Goal: Information Seeking & Learning: Learn about a topic

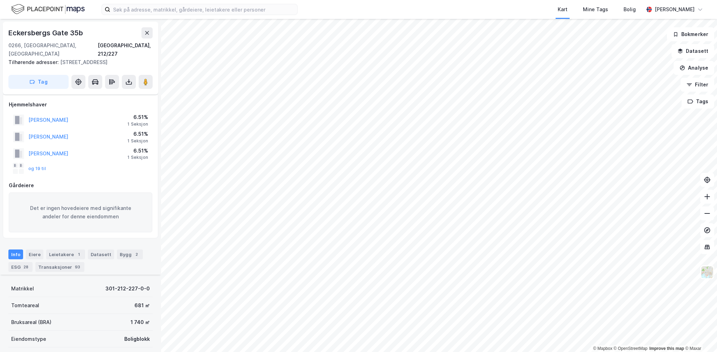
scroll to position [172, 0]
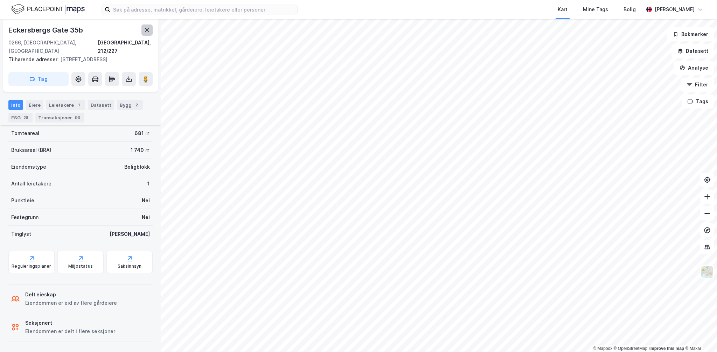
drag, startPoint x: 150, startPoint y: 29, endPoint x: 150, endPoint y: 33, distance: 3.9
click at [150, 33] on button at bounding box center [146, 29] width 11 height 11
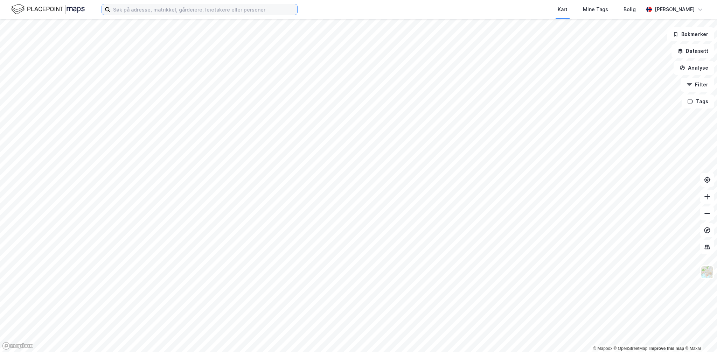
click at [177, 12] on input at bounding box center [203, 9] width 187 height 10
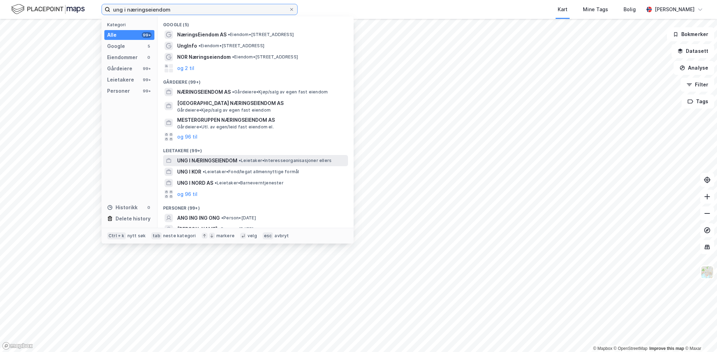
type input "ung i næringseiendom"
click at [241, 161] on span "•" at bounding box center [240, 160] width 2 height 5
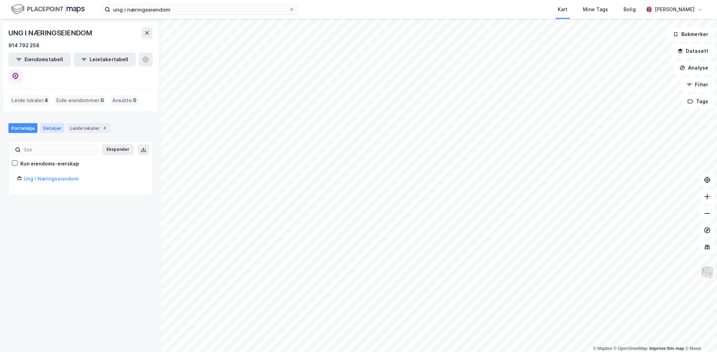
click at [49, 123] on div "Detaljer" at bounding box center [52, 128] width 24 height 10
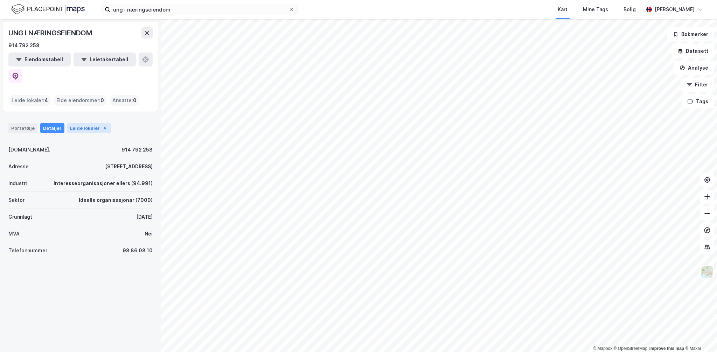
click at [84, 123] on div "Leide lokaler 4" at bounding box center [89, 128] width 44 height 10
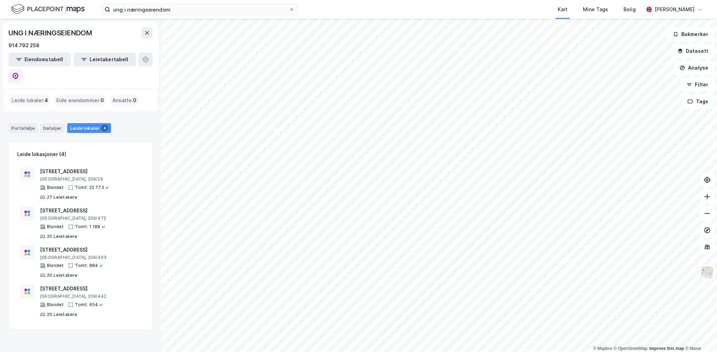
click at [23, 115] on div "Portefølje Detaljer Leide lokaler 4" at bounding box center [80, 125] width 161 height 21
click at [27, 115] on div "Portefølje Detaljer Leide lokaler 4" at bounding box center [80, 125] width 161 height 21
click at [22, 123] on div "Portefølje" at bounding box center [22, 128] width 29 height 10
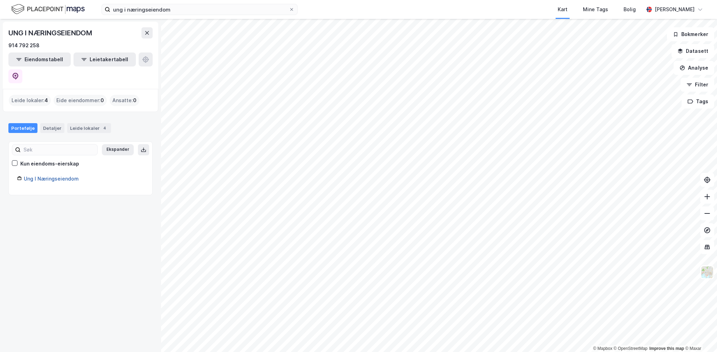
click at [56, 176] on link "Ung I Næringseiendom" at bounding box center [51, 179] width 55 height 6
click at [50, 123] on div "Detaljer" at bounding box center [52, 128] width 24 height 10
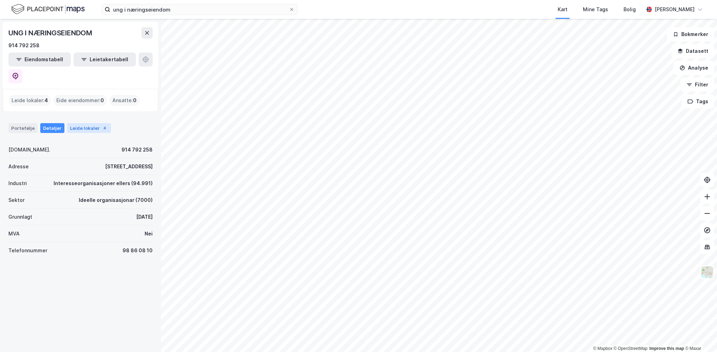
click at [86, 123] on div "Leide lokaler 4" at bounding box center [89, 128] width 44 height 10
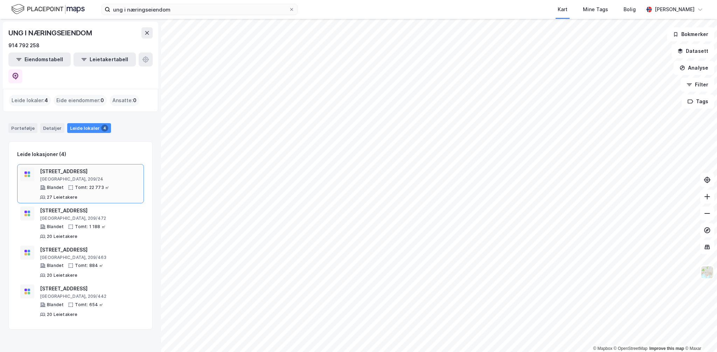
click at [73, 176] on div "[GEOGRAPHIC_DATA], 209/24" at bounding box center [90, 179] width 101 height 6
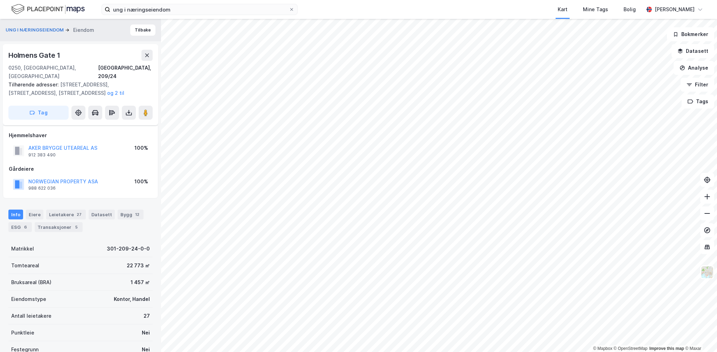
scroll to position [138, 0]
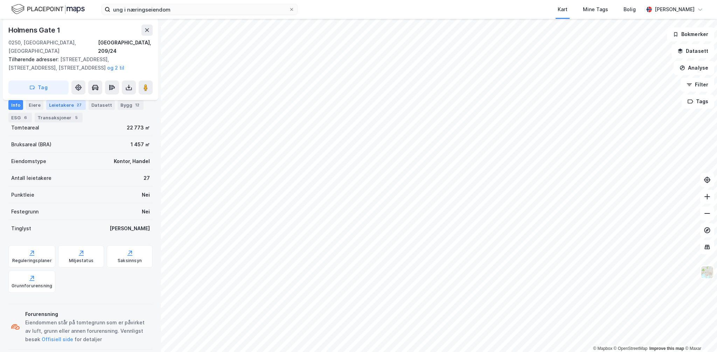
click at [63, 104] on div "Leietakere 27" at bounding box center [66, 105] width 40 height 10
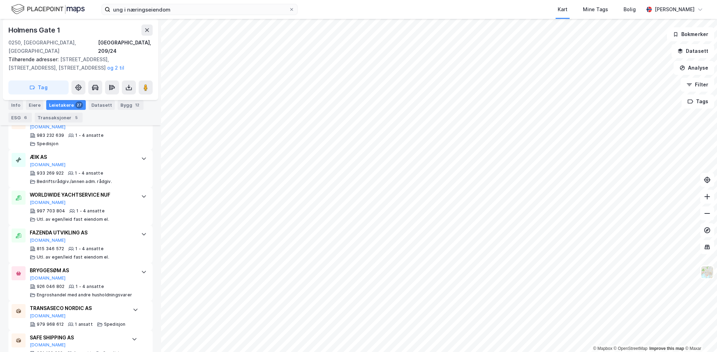
scroll to position [1026, 0]
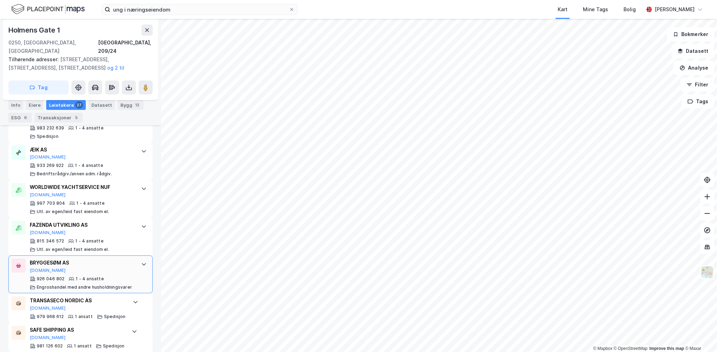
drag, startPoint x: 140, startPoint y: 252, endPoint x: 136, endPoint y: 246, distance: 7.5
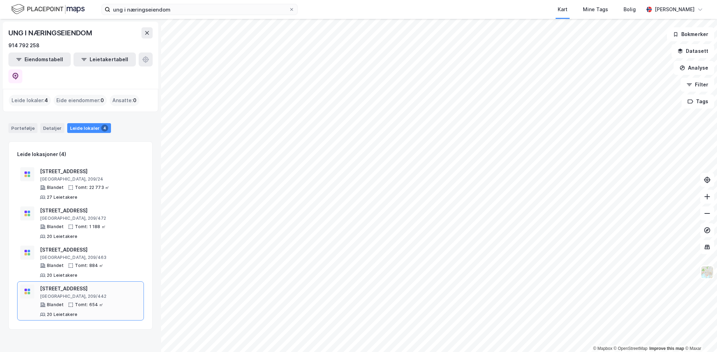
click at [57, 285] on div "[STREET_ADDRESS]" at bounding box center [90, 289] width 101 height 8
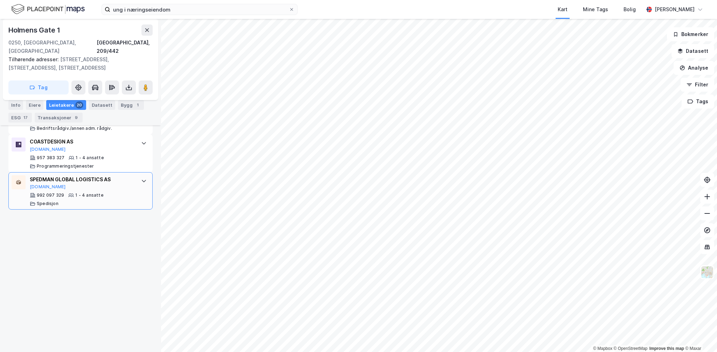
scroll to position [761, 0]
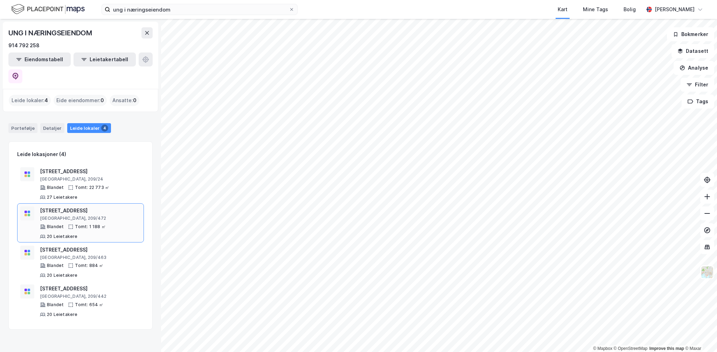
click at [77, 216] on div "[GEOGRAPHIC_DATA], 209/472" at bounding box center [90, 219] width 101 height 6
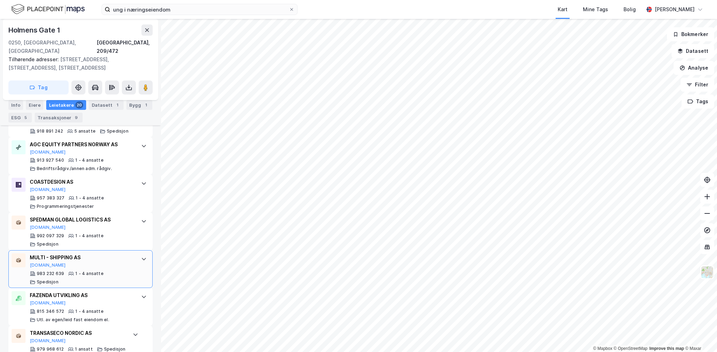
scroll to position [761, 0]
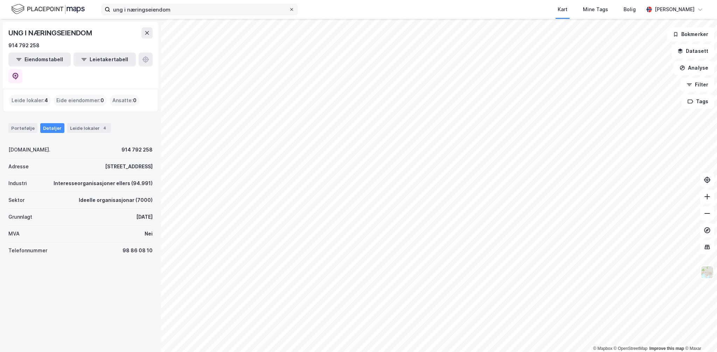
click at [289, 7] on span at bounding box center [292, 10] width 6 height 6
click at [288, 7] on input "ung i næringseiendom" at bounding box center [199, 9] width 178 height 10
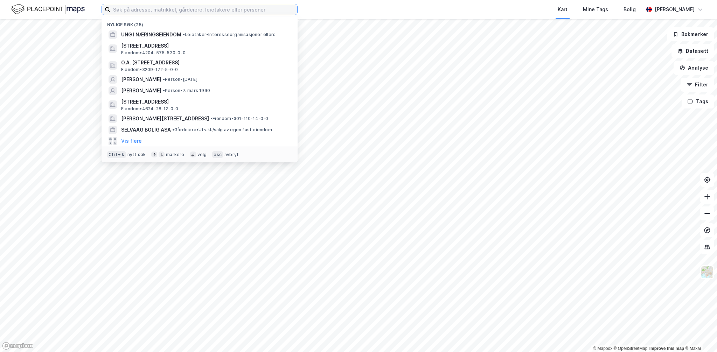
click at [224, 13] on input at bounding box center [203, 9] width 187 height 10
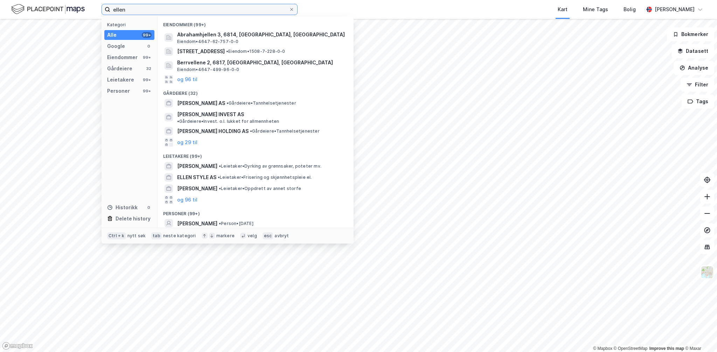
type input "ellen"
click at [290, 9] on icon at bounding box center [291, 9] width 4 height 4
click at [289, 9] on input "ellen" at bounding box center [199, 9] width 178 height 10
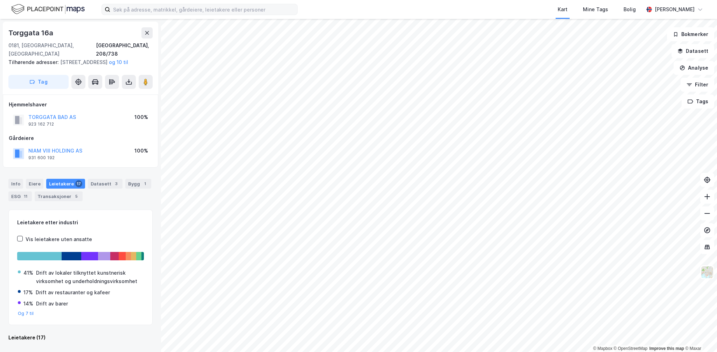
scroll to position [1, 0]
click at [0, 0] on button "NIAM VIII HOLDING AS" at bounding box center [0, 0] width 0 height 0
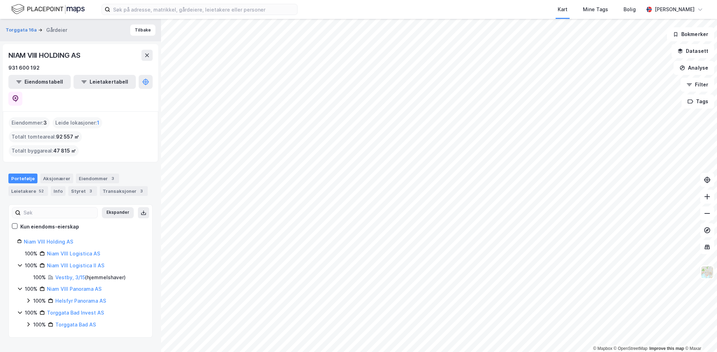
click at [18, 53] on div "NIAM VIII HOLDING AS" at bounding box center [44, 55] width 73 height 11
drag, startPoint x: 18, startPoint y: 53, endPoint x: 85, endPoint y: 164, distance: 129.8
click at [85, 186] on div "Styret 3" at bounding box center [82, 191] width 29 height 10
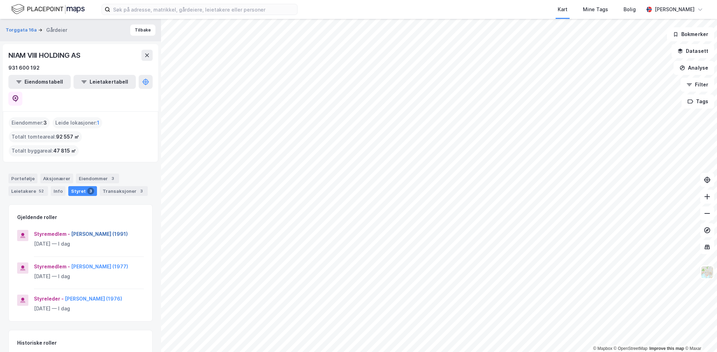
click at [0, 0] on button "[PERSON_NAME] (1991)" at bounding box center [0, 0] width 0 height 0
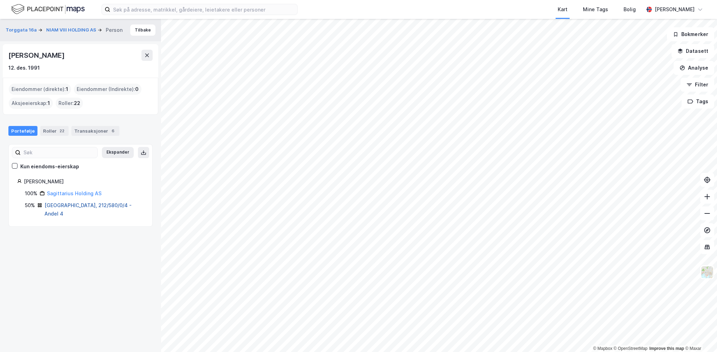
click at [67, 204] on link "[GEOGRAPHIC_DATA], 212/580/0/4 - Andel 4" at bounding box center [87, 209] width 87 height 14
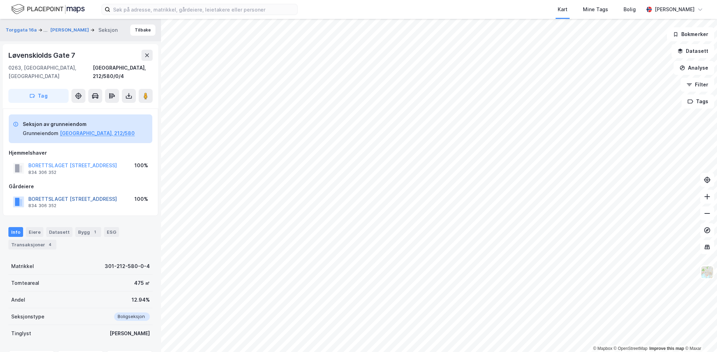
scroll to position [1, 0]
click at [36, 239] on div "Transaksjoner 4" at bounding box center [32, 244] width 48 height 10
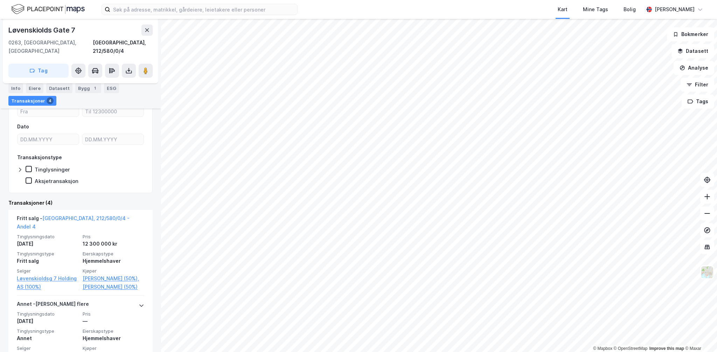
scroll to position [168, 0]
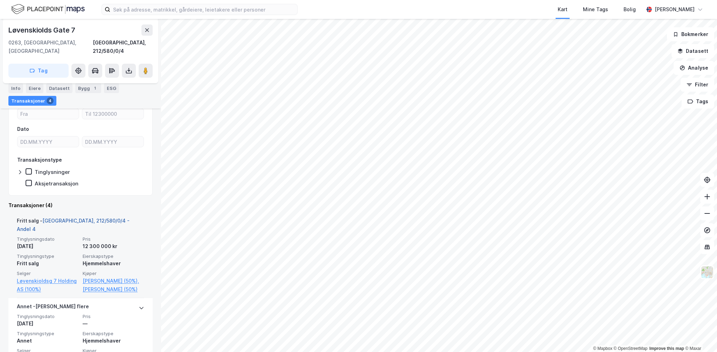
click at [89, 218] on link "[GEOGRAPHIC_DATA], 212/580/0/4 - Andel 4" at bounding box center [73, 225] width 113 height 14
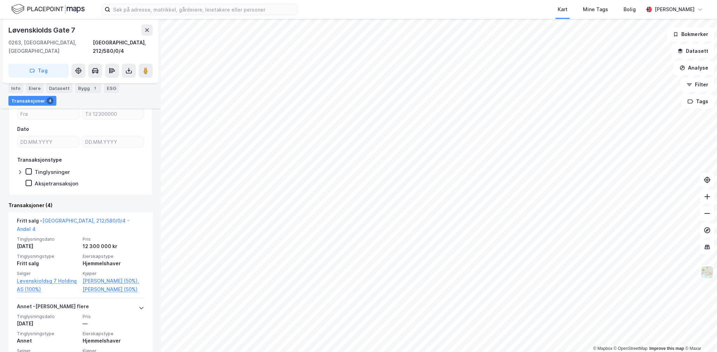
click at [36, 31] on div "Løvenskiolds Gate 7" at bounding box center [42, 29] width 68 height 11
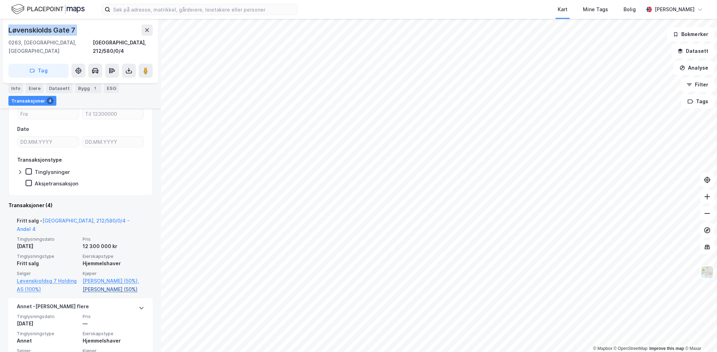
click at [113, 285] on link "[PERSON_NAME] (50%)" at bounding box center [114, 289] width 62 height 8
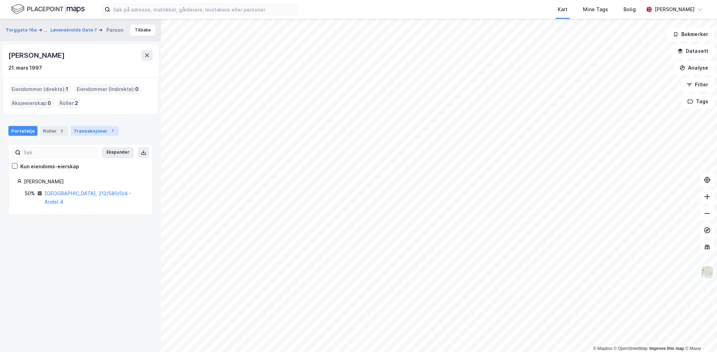
click at [85, 131] on div "Transaksjoner 1" at bounding box center [95, 131] width 48 height 10
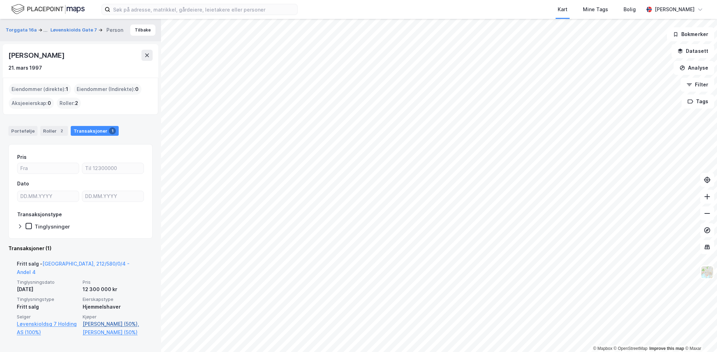
click at [115, 320] on link "[PERSON_NAME] (50%)," at bounding box center [114, 324] width 62 height 8
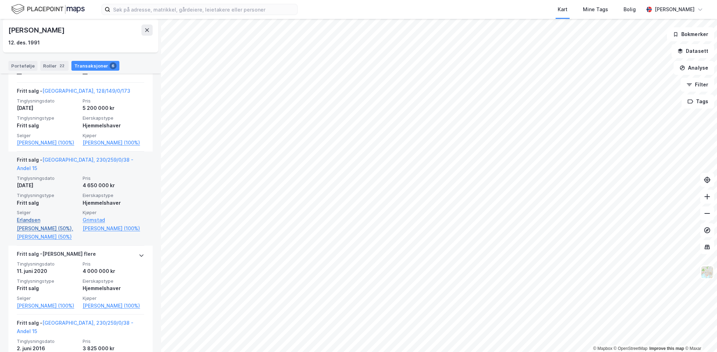
scroll to position [304, 0]
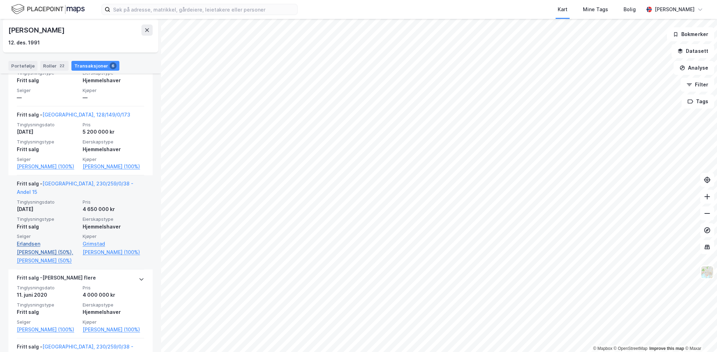
click at [45, 248] on link "Erlandsen [PERSON_NAME] (50%)," at bounding box center [48, 248] width 62 height 17
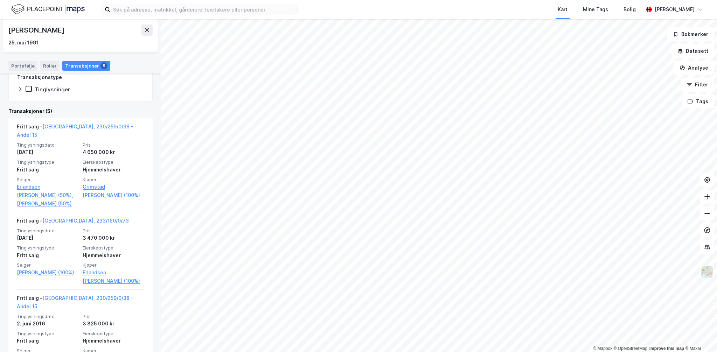
scroll to position [105, 0]
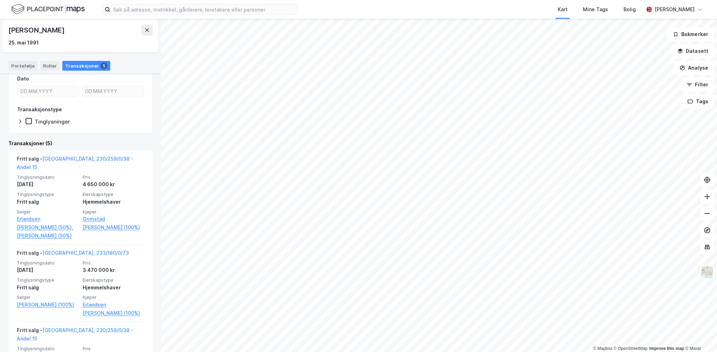
click at [66, 33] on div "[PERSON_NAME]" at bounding box center [36, 29] width 57 height 11
click at [152, 154] on div "Torggata 16a ... [PERSON_NAME] Person Tilbake [PERSON_NAME] [DATE] Eiendommer (…" at bounding box center [80, 185] width 161 height 333
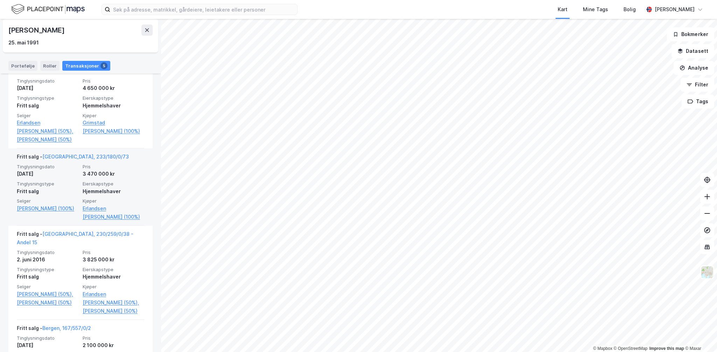
scroll to position [210, 0]
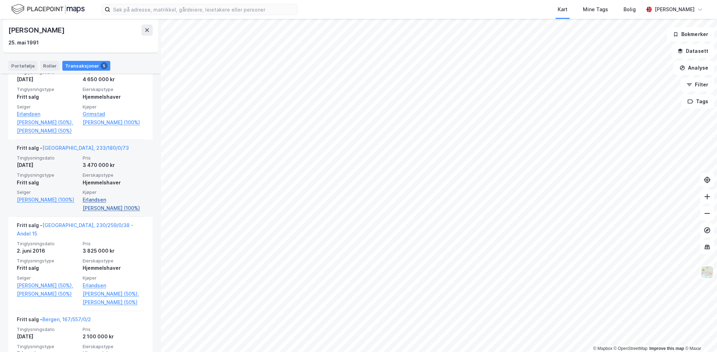
click at [100, 199] on link "Erlandsen [PERSON_NAME] (100%)" at bounding box center [114, 204] width 62 height 17
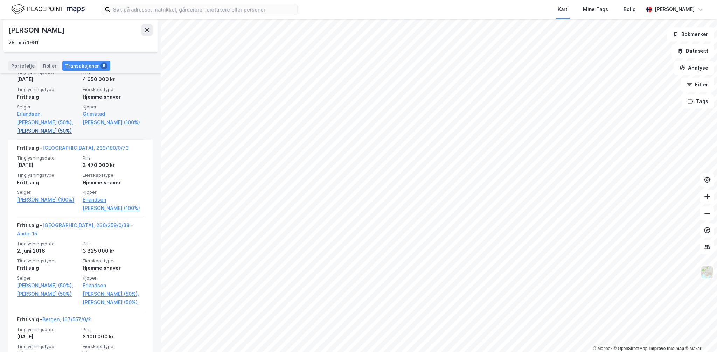
click at [39, 127] on link "[PERSON_NAME] (50%)" at bounding box center [48, 131] width 62 height 8
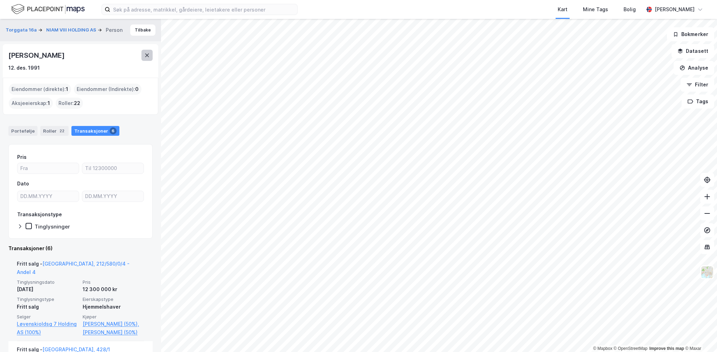
click at [143, 58] on button at bounding box center [146, 55] width 11 height 11
